Goal: Information Seeking & Learning: Understand process/instructions

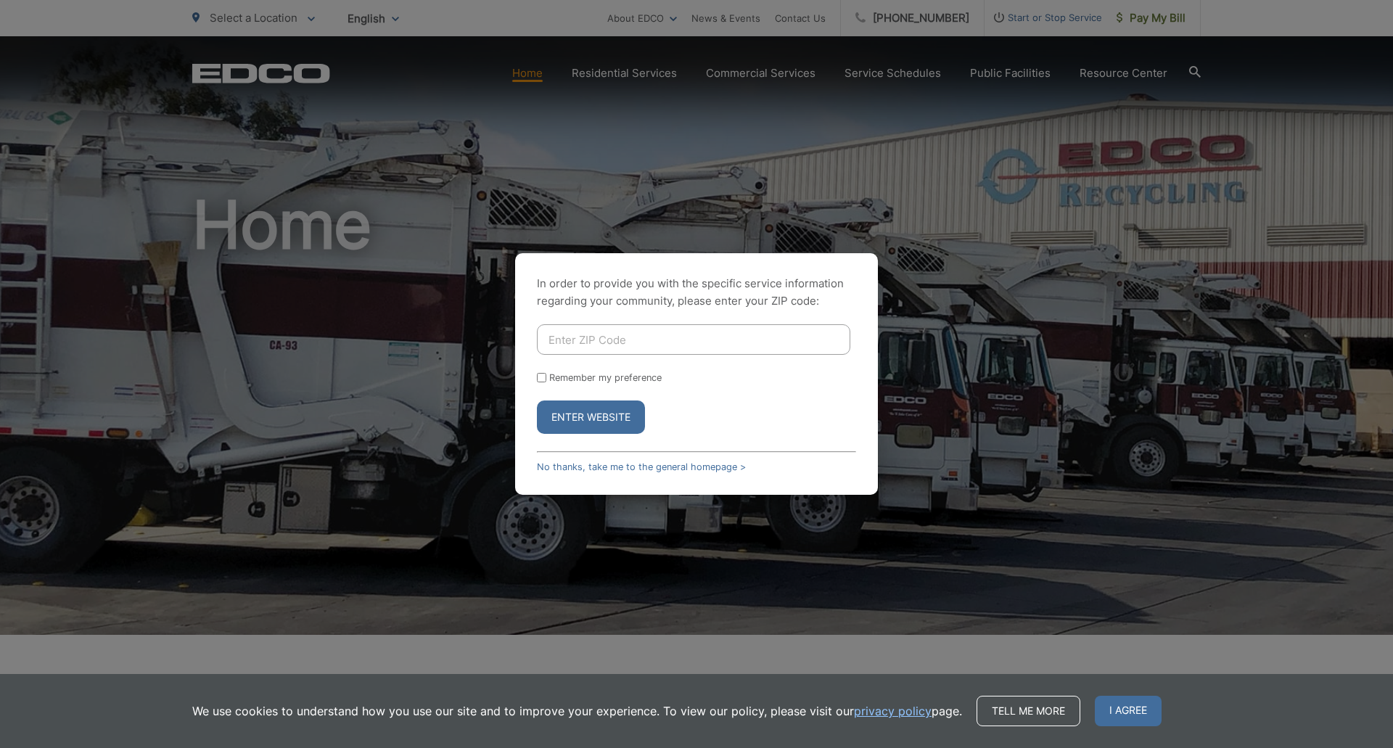
click at [711, 343] on input "Enter ZIP Code" at bounding box center [693, 339] width 313 height 30
type input "92037"
click at [537, 401] on button "Enter Website" at bounding box center [591, 417] width 108 height 33
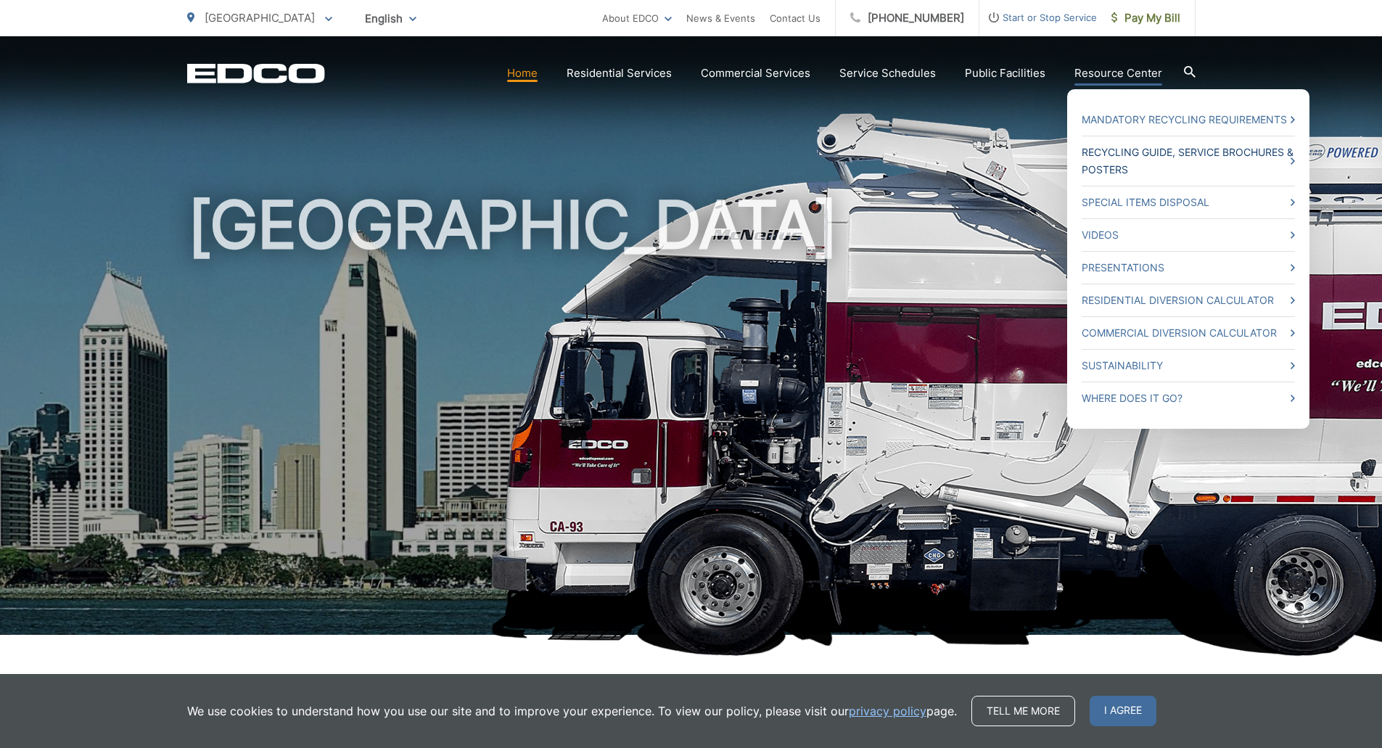
click at [1129, 169] on link "Recycling Guide, Service Brochures & Posters" at bounding box center [1188, 161] width 213 height 35
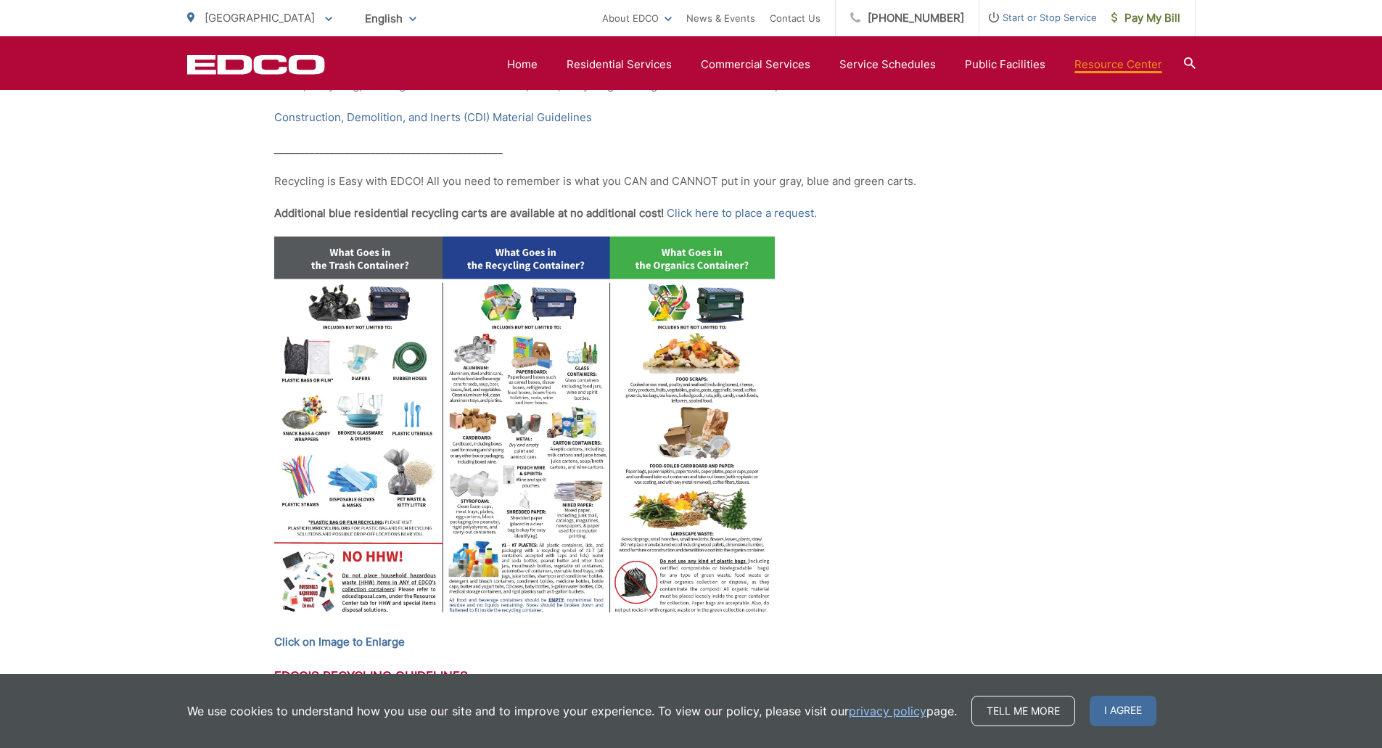
scroll to position [655, 0]
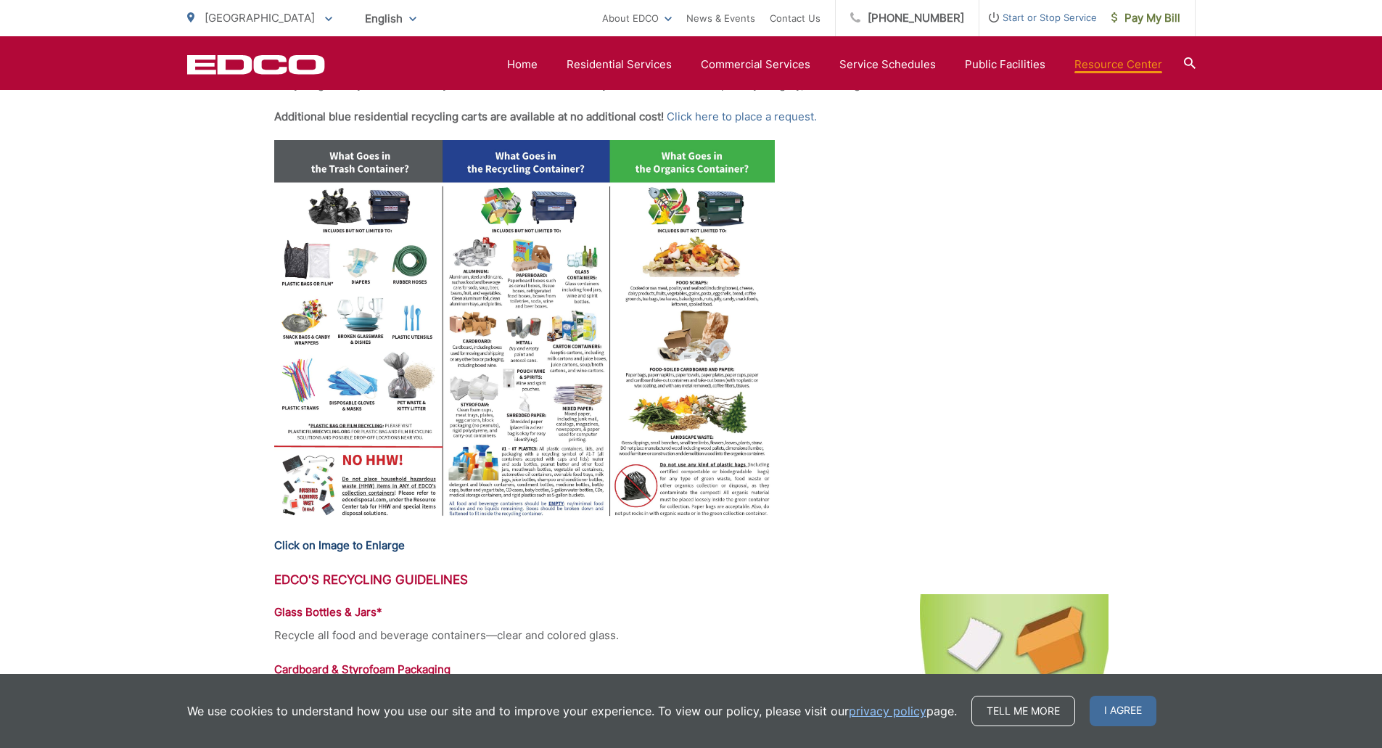
click at [366, 548] on strong "Click on Image to Enlarge" at bounding box center [339, 545] width 131 height 14
click at [391, 541] on strong "Click on Image to Enlarge" at bounding box center [339, 545] width 131 height 14
